Goal: Complete application form

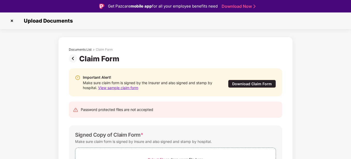
scroll to position [8, 0]
click at [76, 60] on img at bounding box center [74, 58] width 10 height 8
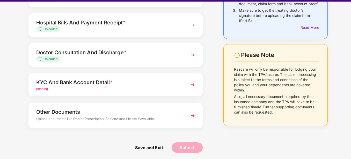
scroll to position [11, 0]
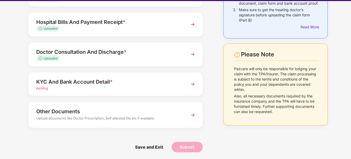
click at [131, 83] on div "KYC And Bank Account Detail *" at bounding box center [108, 81] width 145 height 8
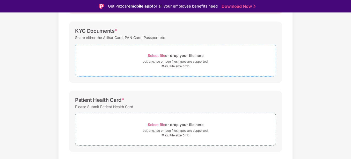
click at [162, 57] on span "Select file" at bounding box center [156, 55] width 17 height 4
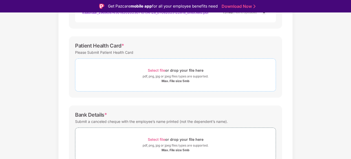
scroll to position [159, 0]
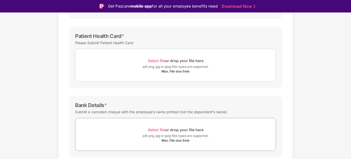
click at [156, 61] on span "Select file" at bounding box center [156, 60] width 17 height 4
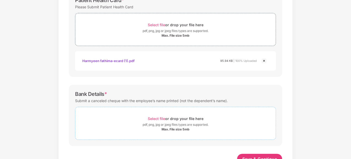
scroll to position [201, 0]
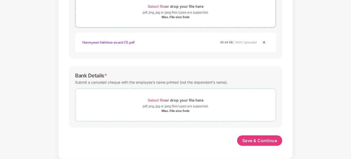
click at [156, 102] on span "Select file" at bounding box center [156, 100] width 17 height 4
click at [158, 101] on span "Select file" at bounding box center [156, 100] width 17 height 4
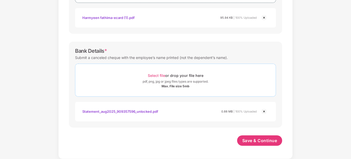
scroll to position [225, 0]
click at [254, 139] on span "Save & Continue" at bounding box center [260, 140] width 35 height 6
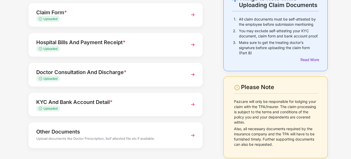
scroll to position [58, 0]
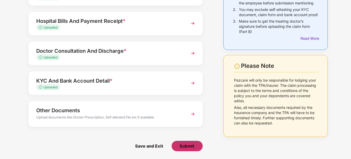
click at [188, 151] on button "Submit" at bounding box center [187, 145] width 31 height 10
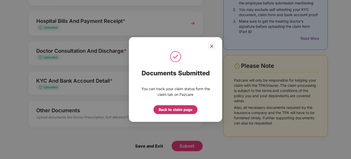
click at [179, 110] on div "Back to claim page" at bounding box center [176, 110] width 34 height 6
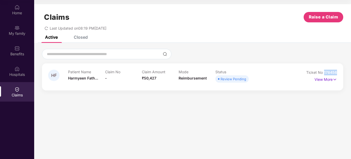
drag, startPoint x: 324, startPoint y: 73, endPoint x: 338, endPoint y: 73, distance: 13.5
click at [338, 73] on div "HF Patient Name [PERSON_NAME]... Claim No - Claim Amount ₹50,427 Mode Reimburse…" at bounding box center [193, 76] width 302 height 27
copy span "178456"
